Goal: Information Seeking & Learning: Learn about a topic

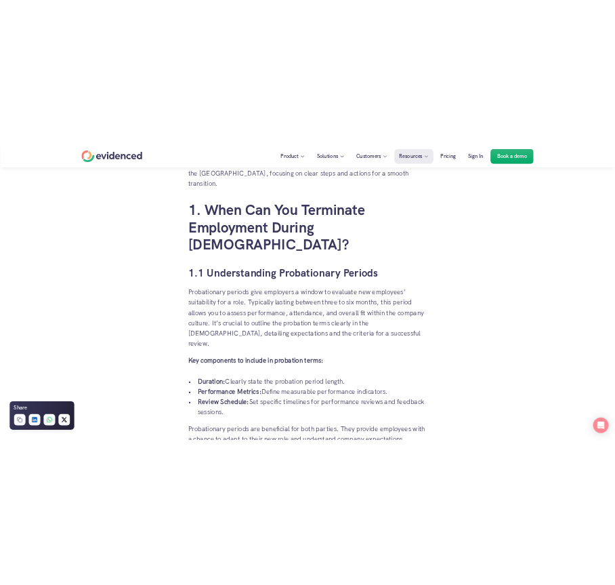
scroll to position [897, 0]
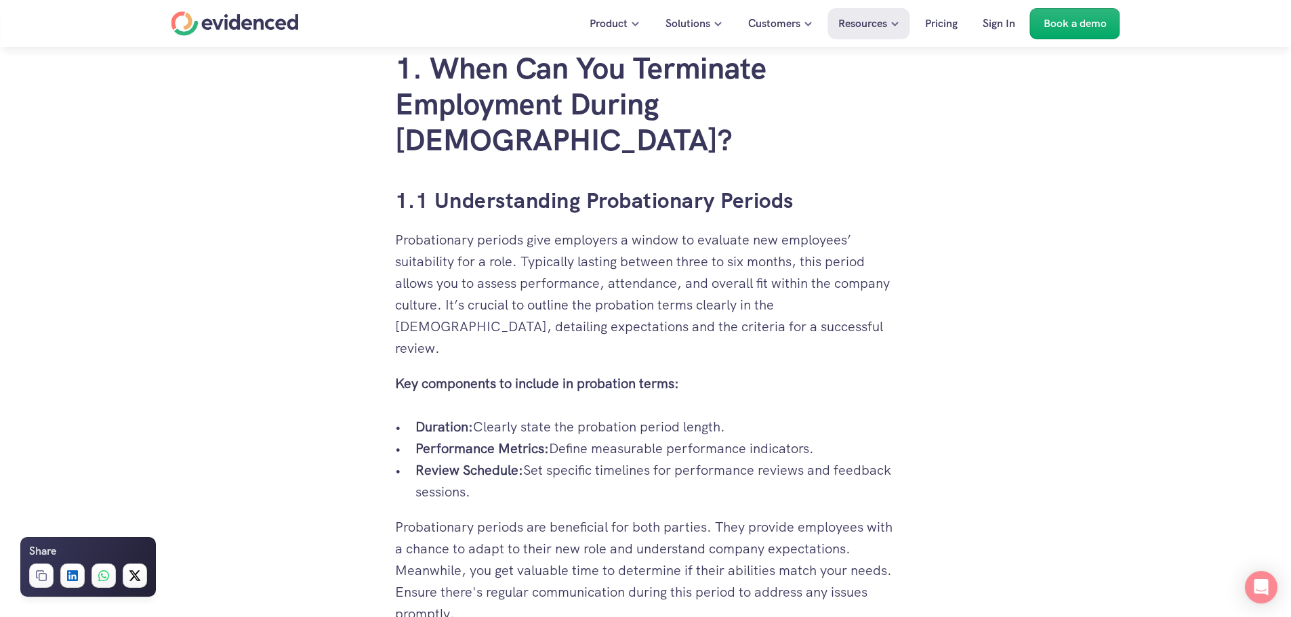
click at [413, 229] on p "Probationary periods give employers a window to evaluate new employees’ suitabi…" at bounding box center [645, 294] width 501 height 130
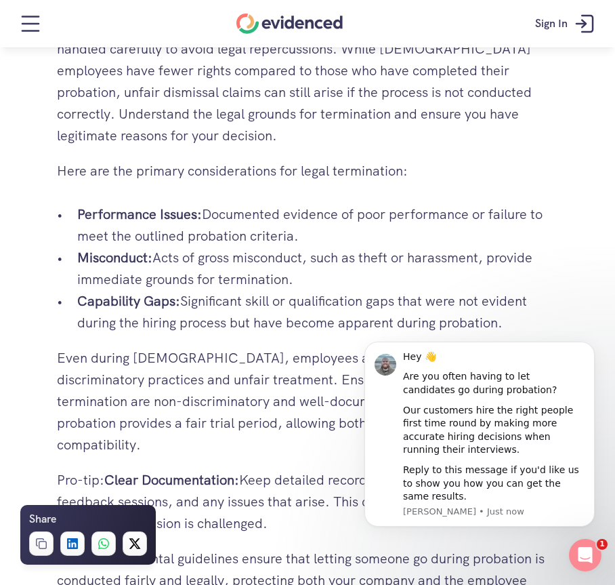
scroll to position [1558, 0]
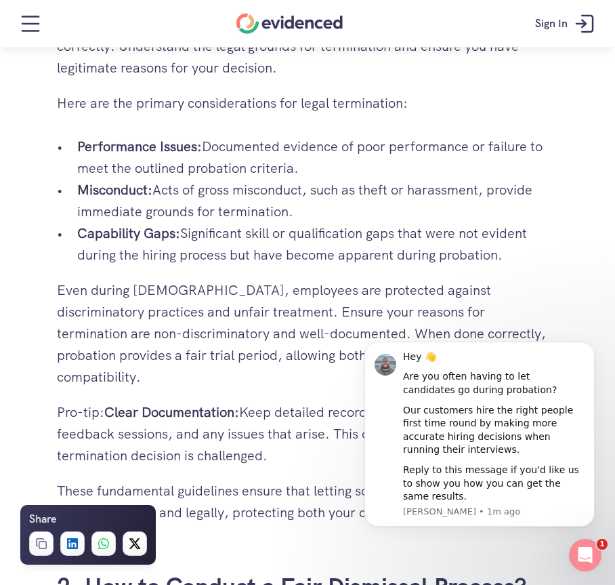
click at [60, 59] on div "Want to make more accurate hiring decisions? Watch a quick demo" at bounding box center [307, 72] width 615 height 51
drag, startPoint x: 56, startPoint y: 60, endPoint x: 539, endPoint y: 209, distance: 504.7
copy div "Lore ip dolo sita consecte adipis elitseddo? Eiusm t incid utla Etd'ma aliqu e …"
click at [239, 179] on p "Misconduct: Acts of gross misconduct, such as theft or harassment, provide imme…" at bounding box center [317, 200] width 481 height 43
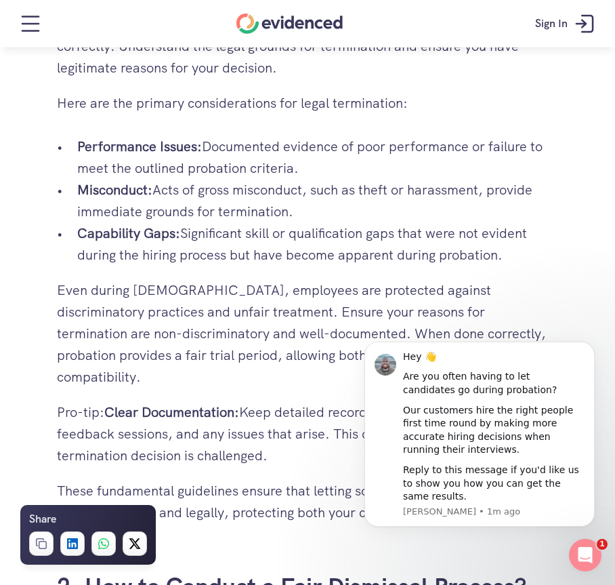
click at [101, 136] on p "Performance Issues: Documented evidence of poor performance or failure to meet …" at bounding box center [317, 157] width 481 height 43
drag, startPoint x: 79, startPoint y: 104, endPoint x: 500, endPoint y: 209, distance: 434.3
click at [500, 209] on ul "Performance Issues: Documented evidence of poor performance or failure to meet …" at bounding box center [307, 201] width 501 height 130
copy ul "Performance Issues: Documented evidence of poor performance or failure to meet …"
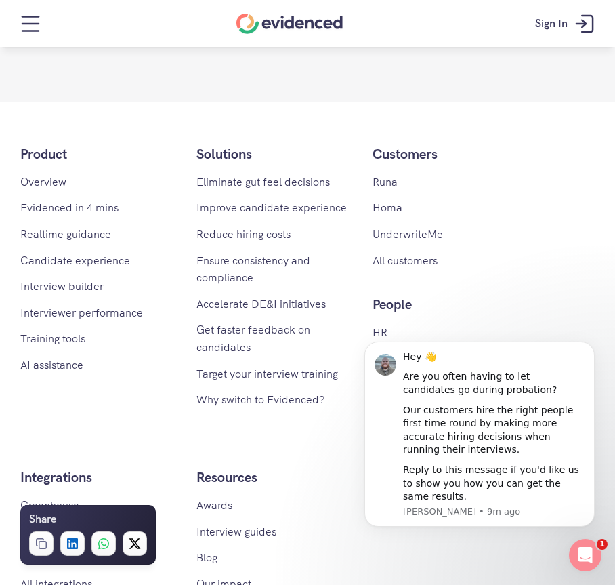
scroll to position [7182, 0]
